Goal: Transaction & Acquisition: Purchase product/service

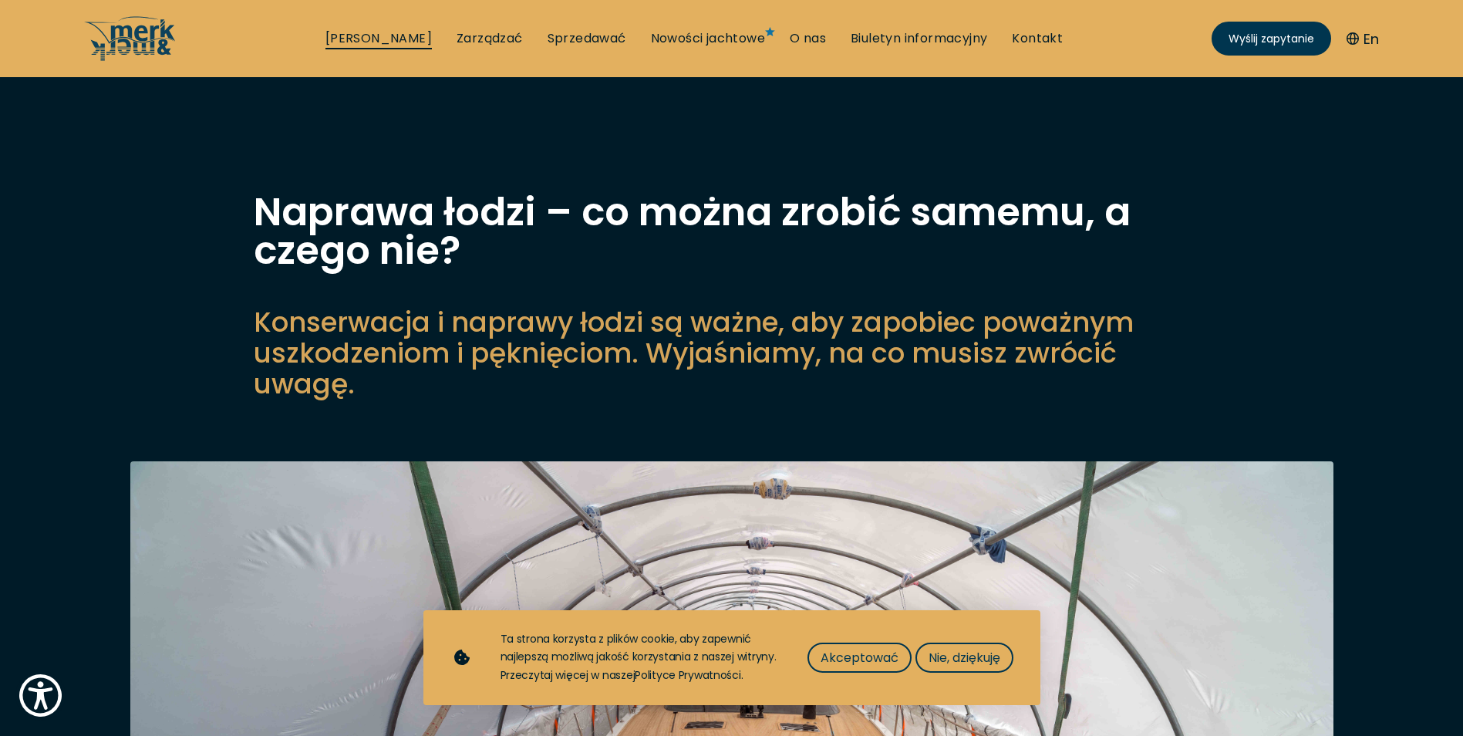
click at [374, 35] on link "[PERSON_NAME]" at bounding box center [378, 38] width 106 height 17
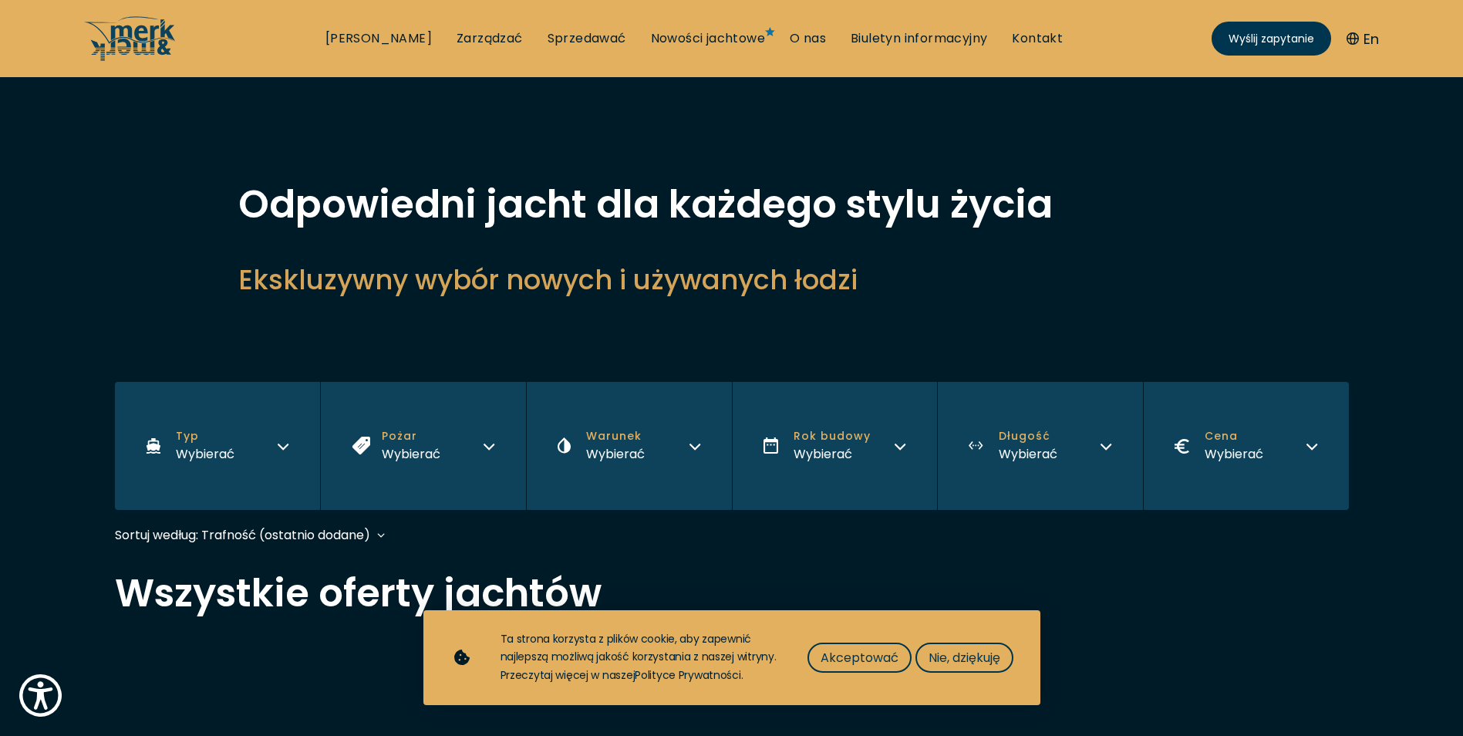
click at [284, 444] on icon "button" at bounding box center [283, 444] width 12 height 12
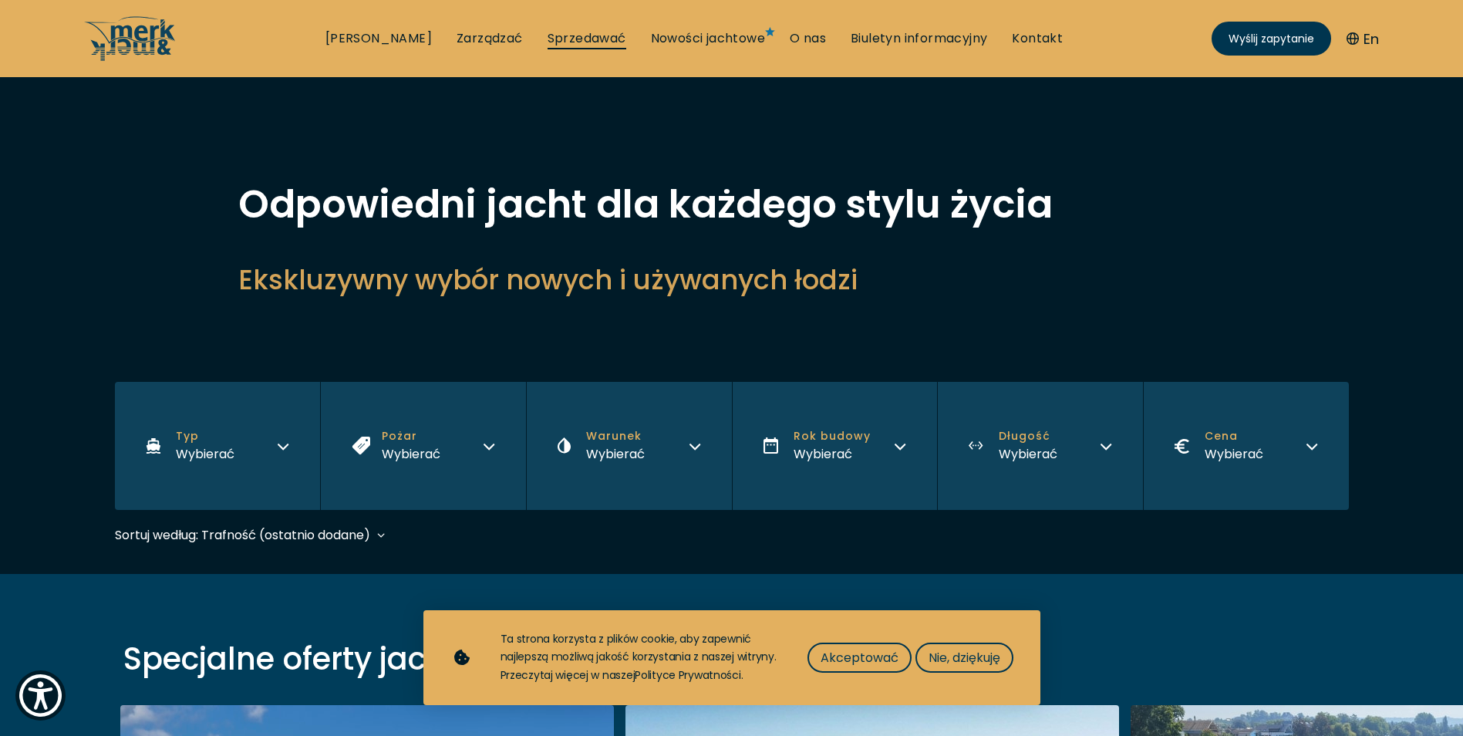
click at [553, 34] on link "Sprzedawać" at bounding box center [587, 38] width 79 height 17
select select "sell"
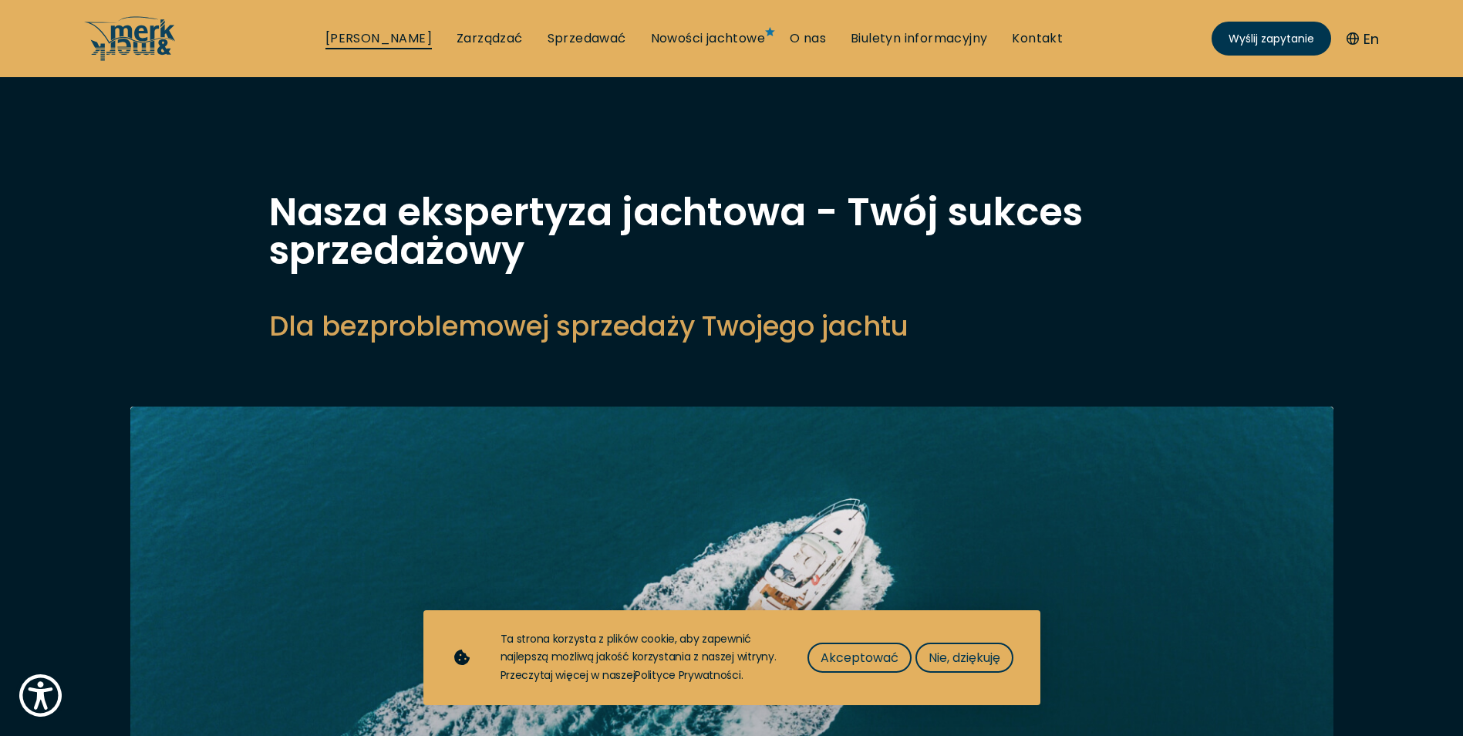
click at [379, 32] on link "[PERSON_NAME]" at bounding box center [378, 38] width 106 height 17
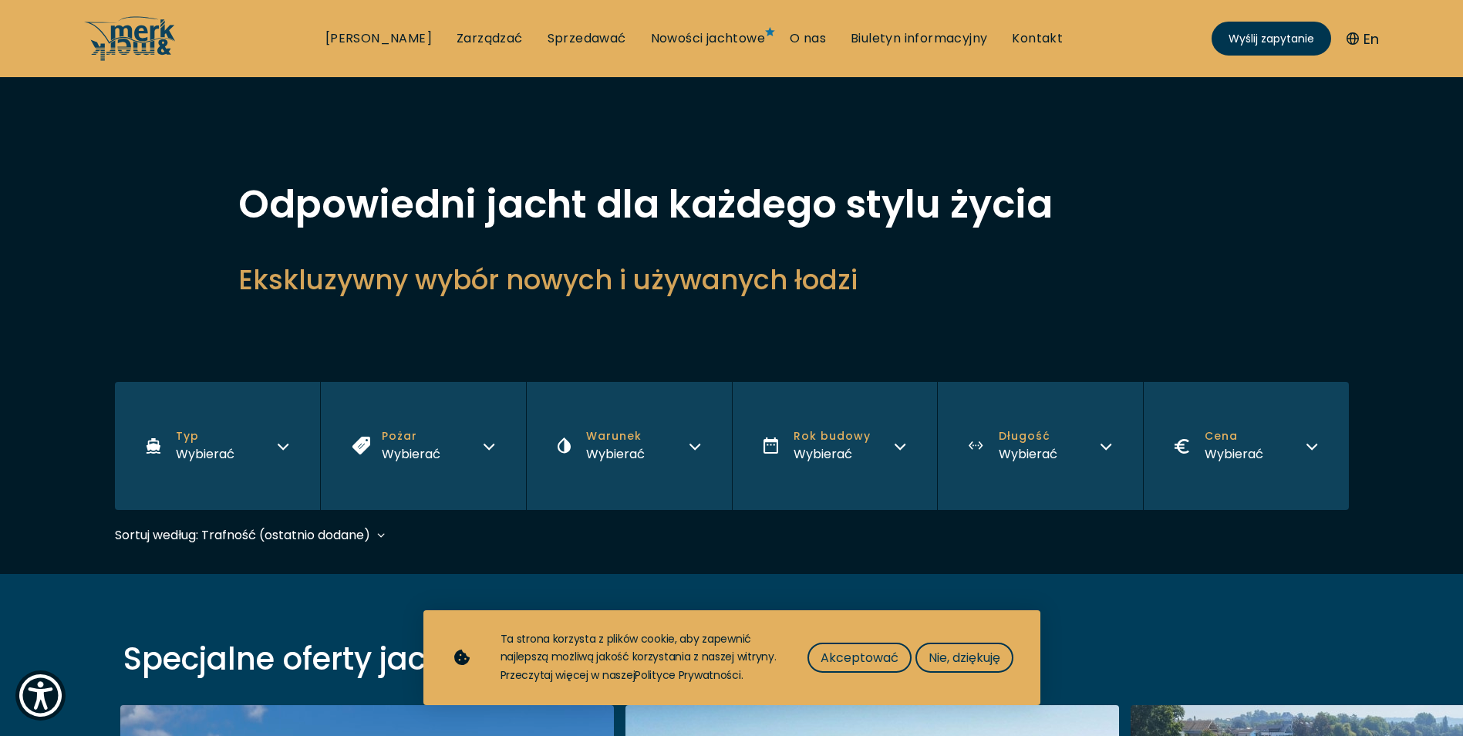
click at [228, 452] on font "Wybierać" at bounding box center [205, 454] width 59 height 18
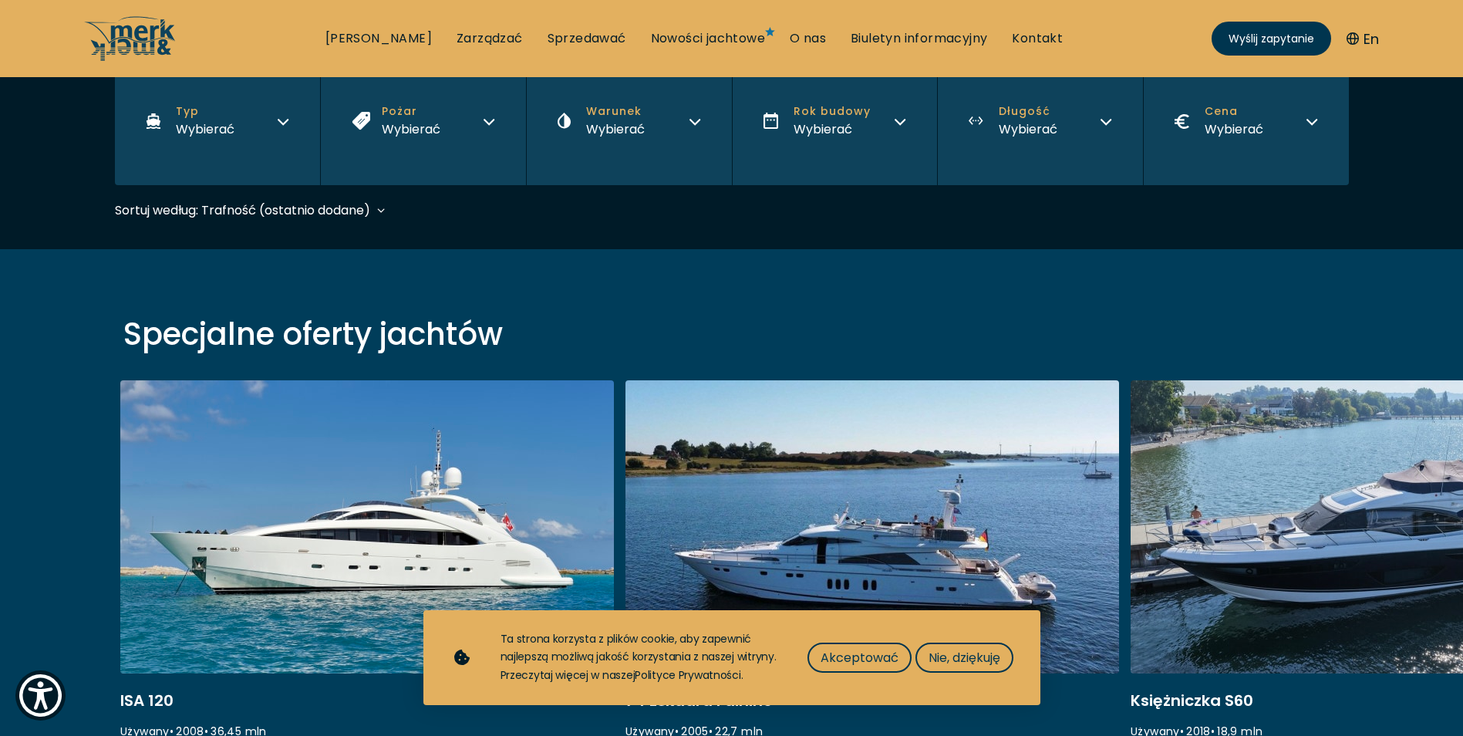
scroll to position [231, 0]
